Goal: Information Seeking & Learning: Learn about a topic

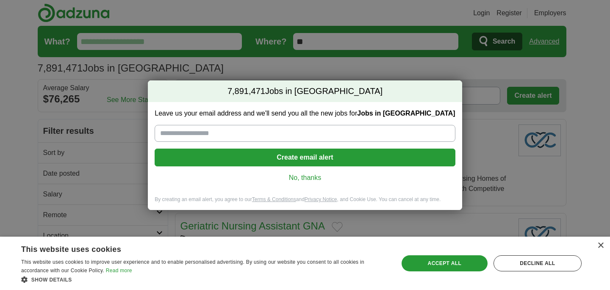
click at [312, 180] on link "No, thanks" at bounding box center [304, 177] width 287 height 9
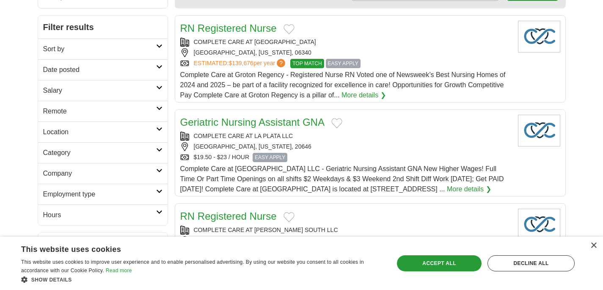
scroll to position [105, 0]
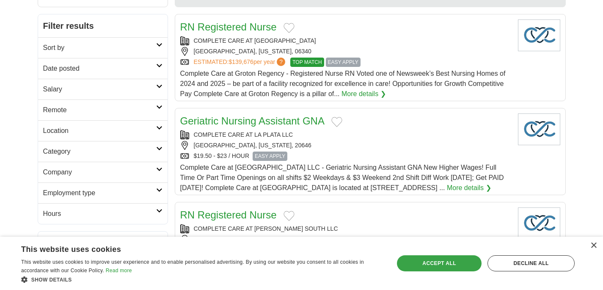
click at [459, 266] on div "Accept all" at bounding box center [439, 263] width 85 height 16
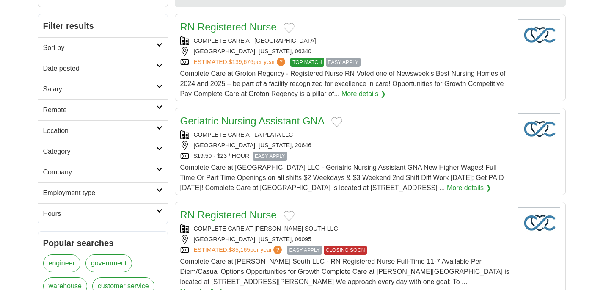
scroll to position [0, 0]
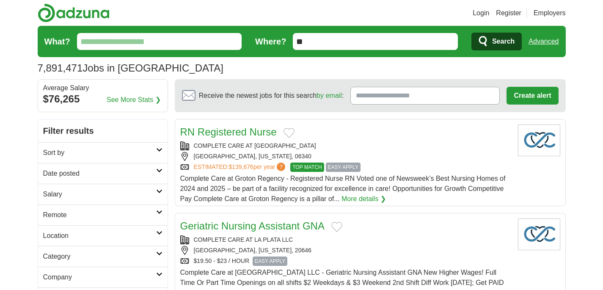
click at [126, 209] on link "Remote" at bounding box center [103, 214] width 130 height 21
click at [74, 235] on link "Remote jobs" at bounding box center [62, 235] width 38 height 7
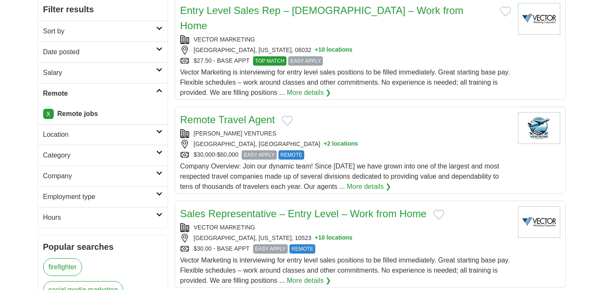
scroll to position [122, 0]
